Goal: Task Accomplishment & Management: Use online tool/utility

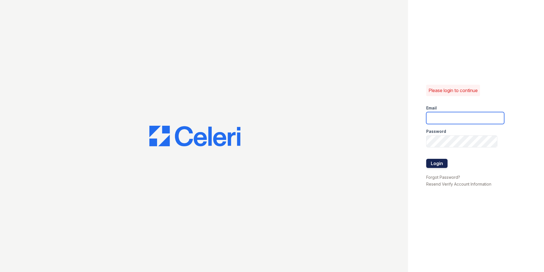
type input "[DOMAIN_NAME][EMAIL_ADDRESS][DOMAIN_NAME]"
click at [437, 161] on button "Login" at bounding box center [436, 163] width 21 height 9
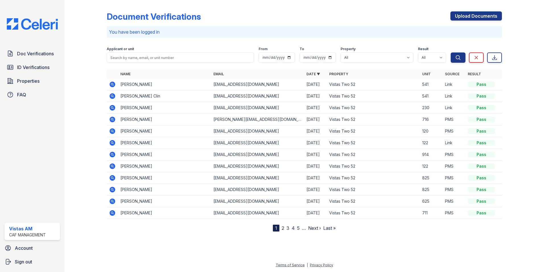
click at [28, 45] on div "Doc Verifications ID Verifications Properties FAQ Vistas AM CAF Management Acco…" at bounding box center [32, 136] width 65 height 272
click at [24, 51] on span "Doc Verifications" at bounding box center [35, 53] width 37 height 7
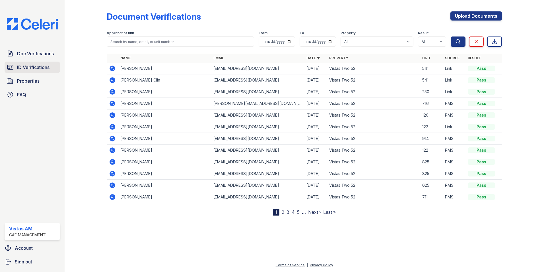
drag, startPoint x: 23, startPoint y: 71, endPoint x: 26, endPoint y: 70, distance: 3.5
click at [23, 71] on link "ID Verifications" at bounding box center [33, 66] width 56 height 11
